Goal: Navigation & Orientation: Find specific page/section

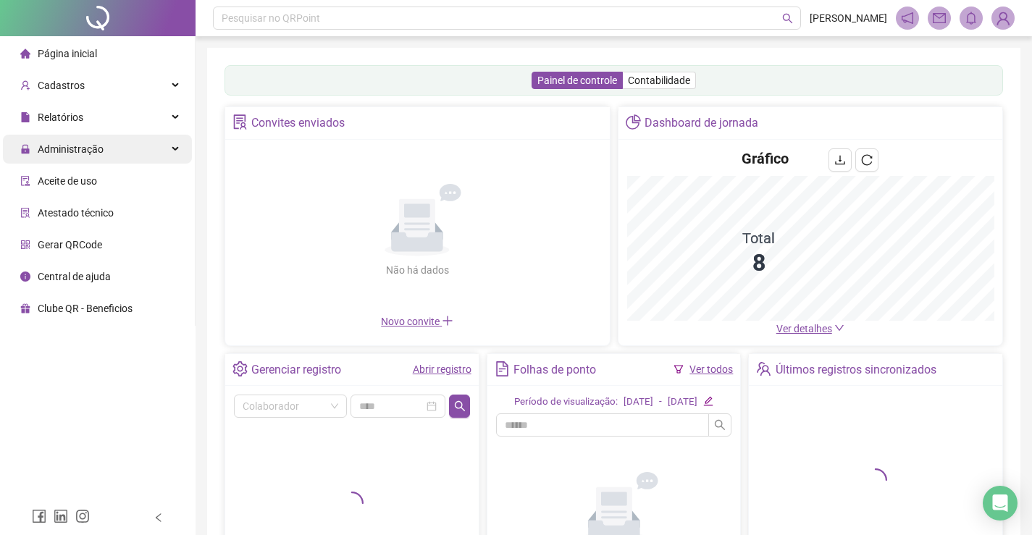
click at [123, 144] on div "Administração" at bounding box center [97, 149] width 189 height 29
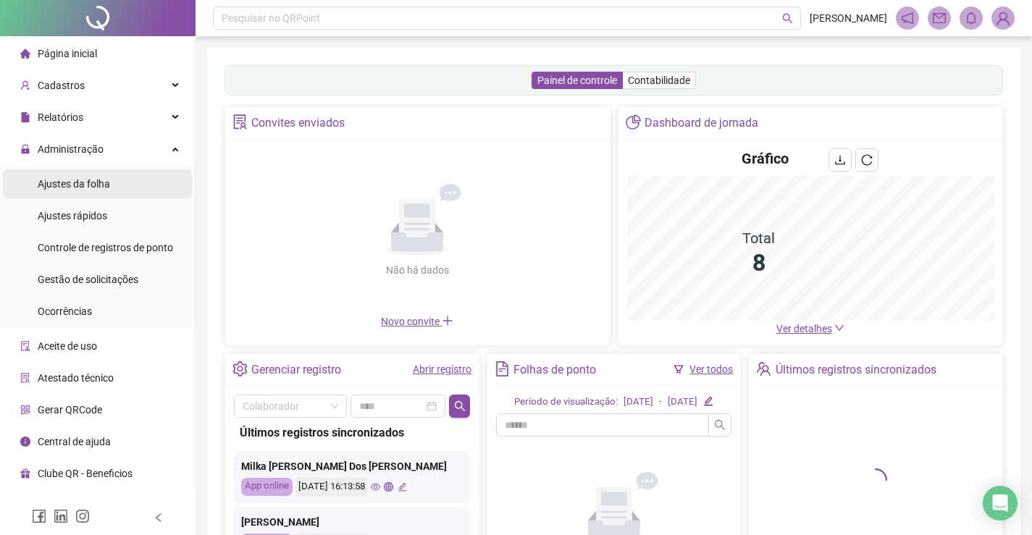
click at [120, 188] on li "Ajustes da folha" at bounding box center [97, 184] width 189 height 29
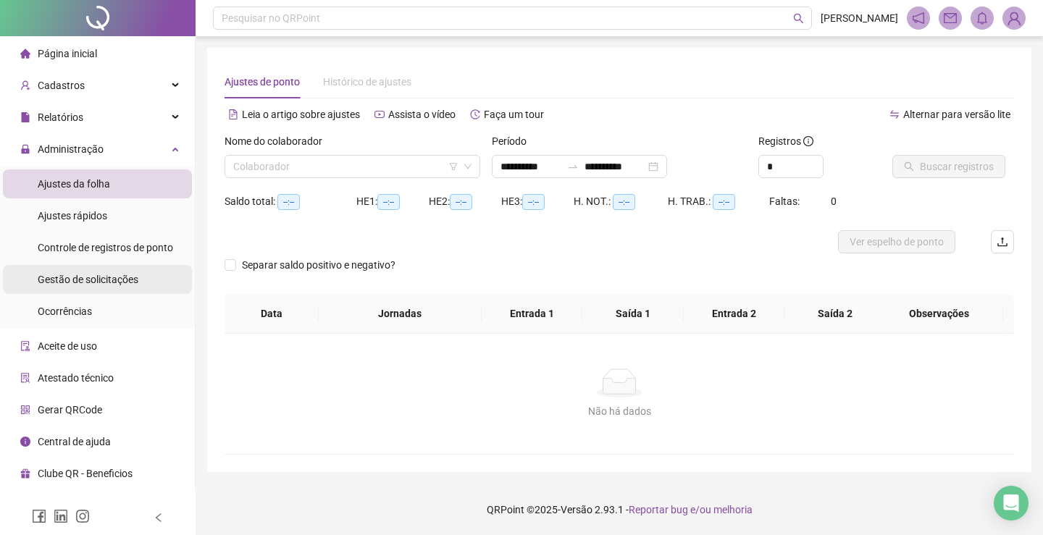
click at [120, 285] on span "Gestão de solicitações" at bounding box center [88, 280] width 101 height 12
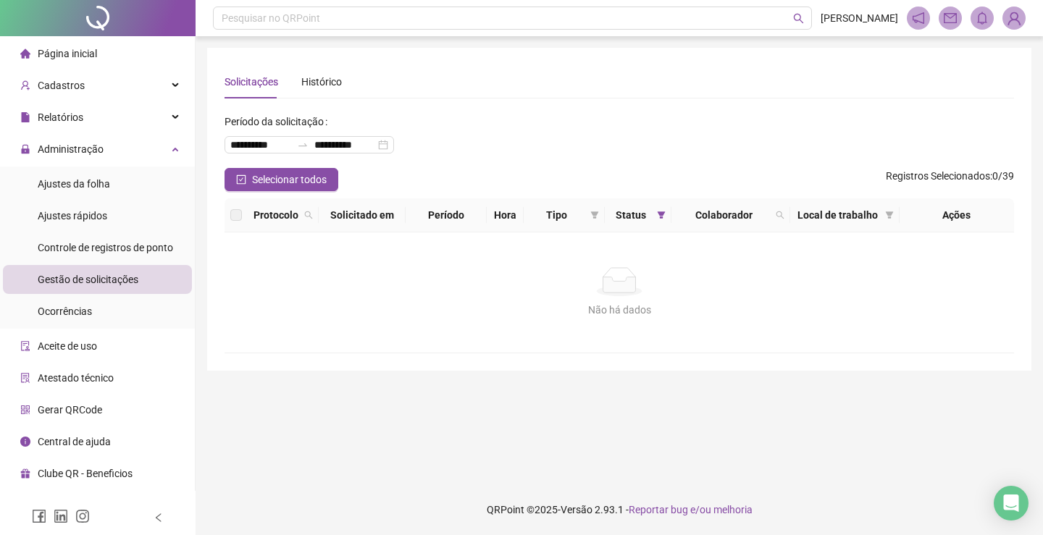
click at [105, 57] on li "Página inicial" at bounding box center [97, 53] width 189 height 29
